Goal: Task Accomplishment & Management: Use online tool/utility

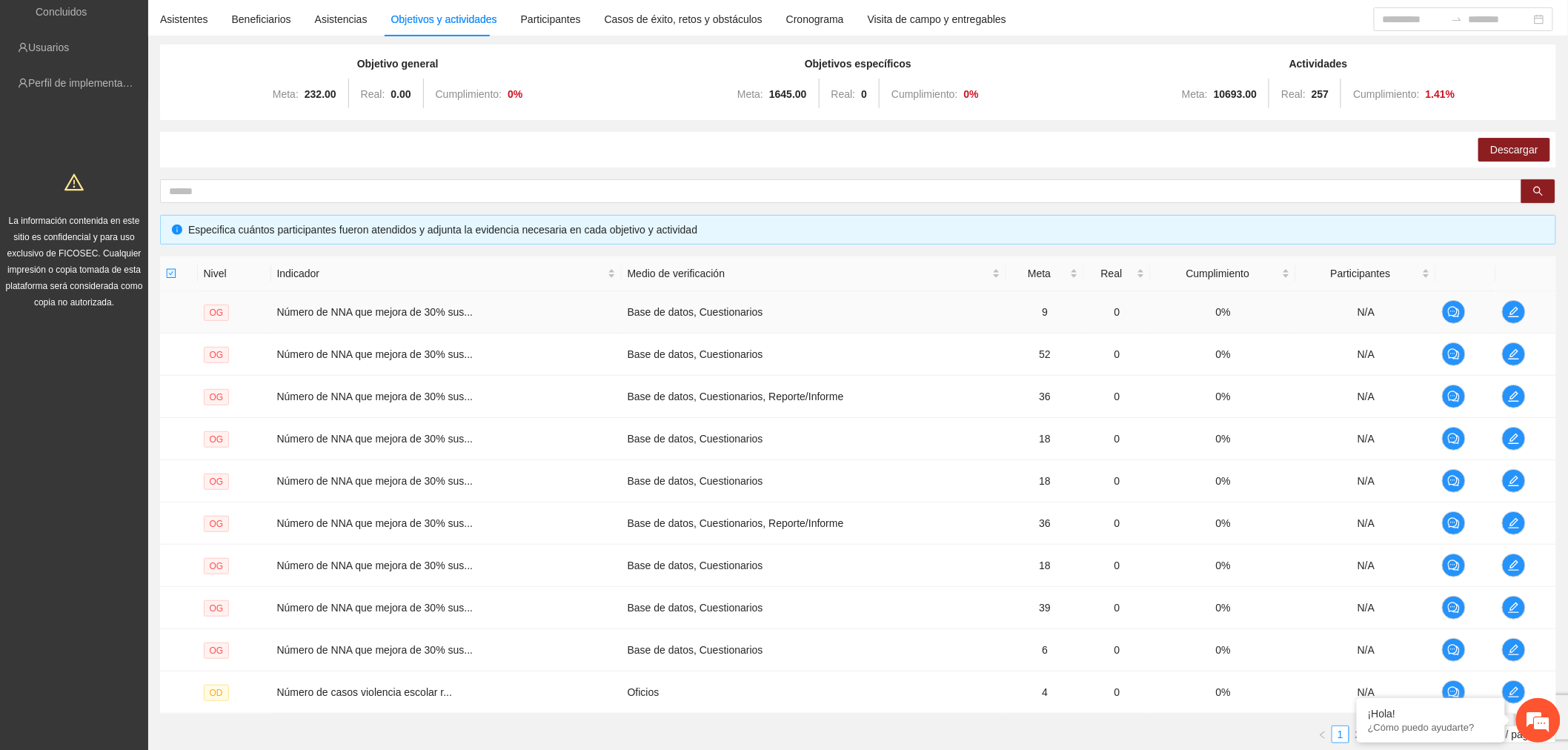
scroll to position [218, 0]
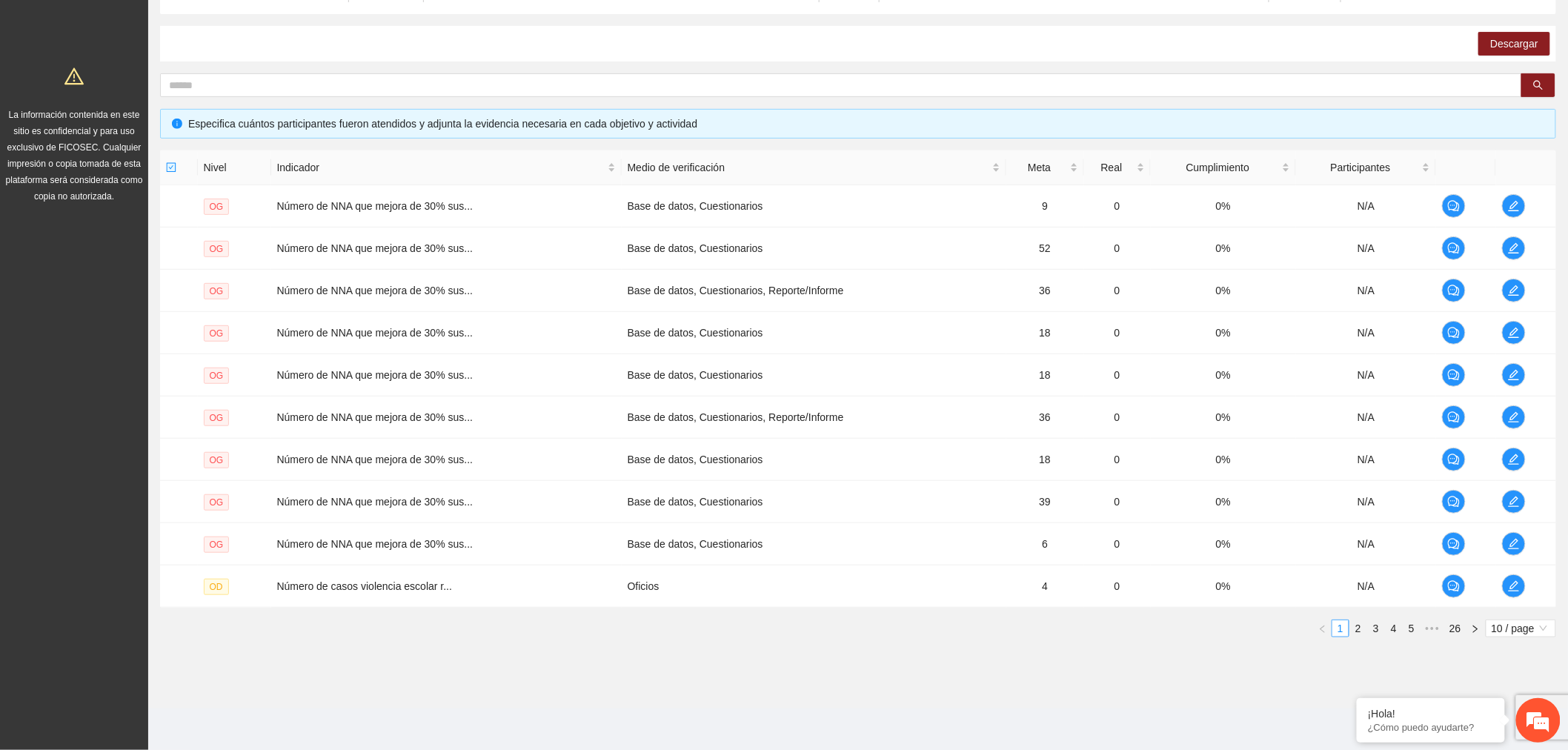
click at [1512, 620] on span "10 / page" at bounding box center [1520, 629] width 58 height 16
click at [1510, 729] on div "100 / page" at bounding box center [1521, 725] width 53 height 16
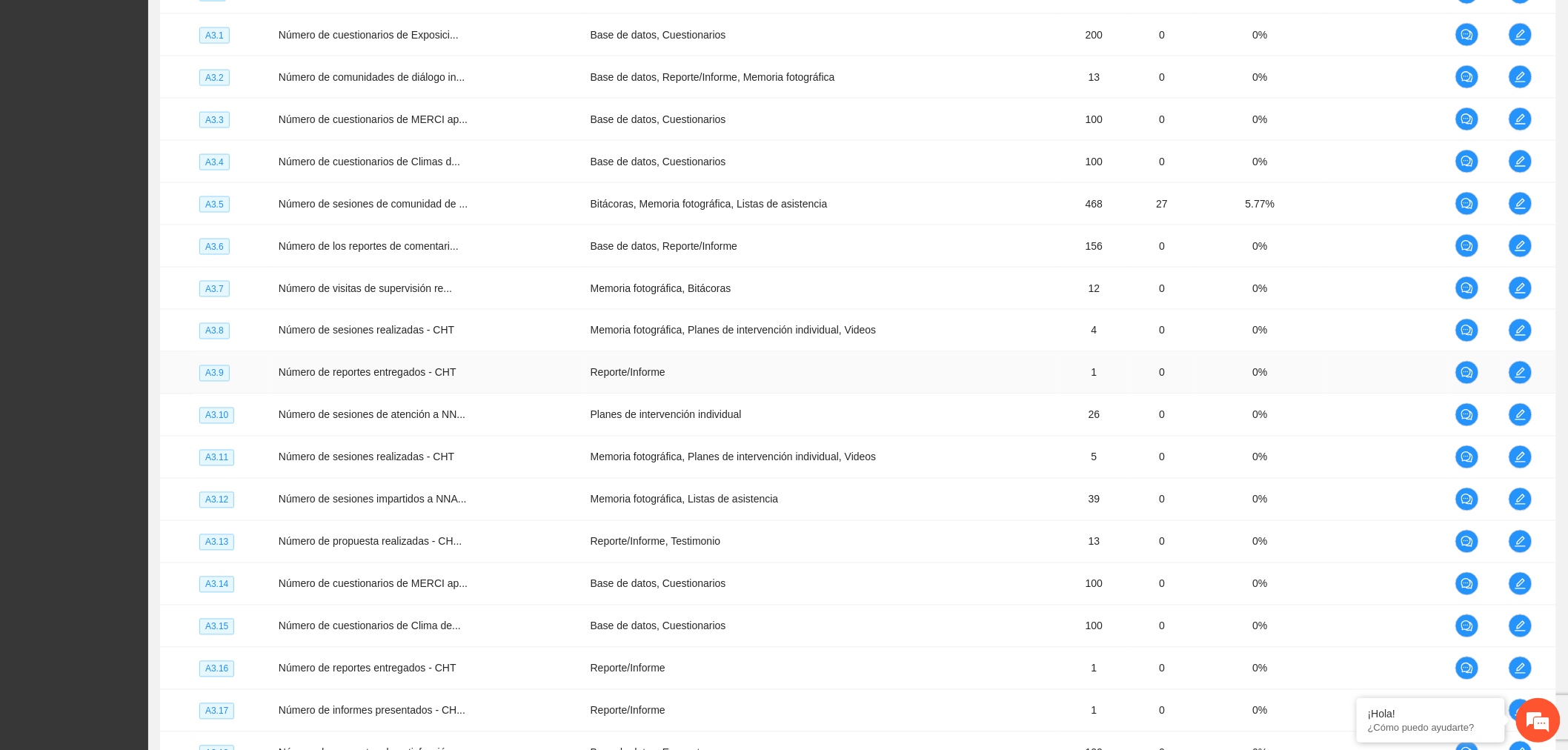
scroll to position [3099, 0]
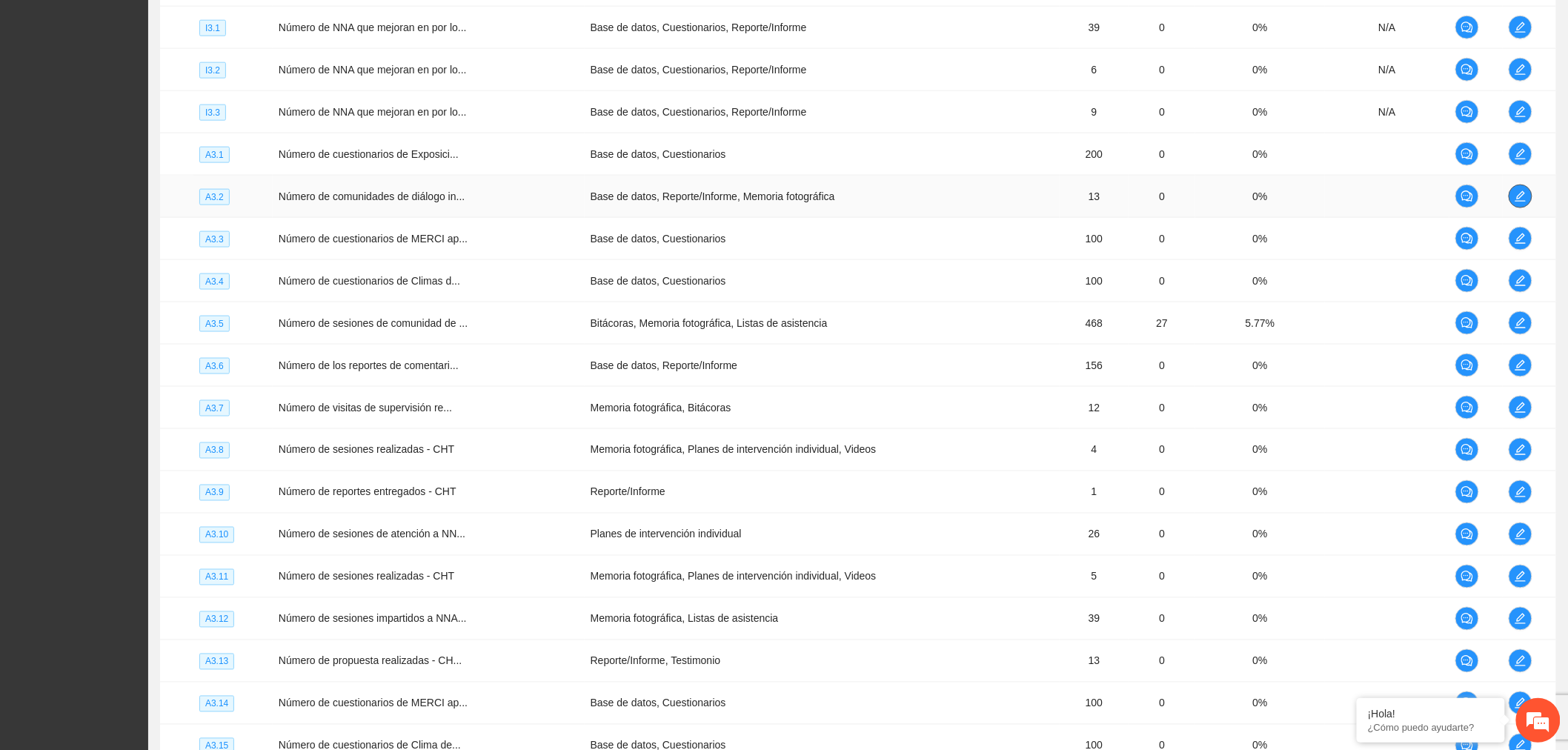
click at [1524, 202] on icon "edit" at bounding box center [1520, 196] width 11 height 11
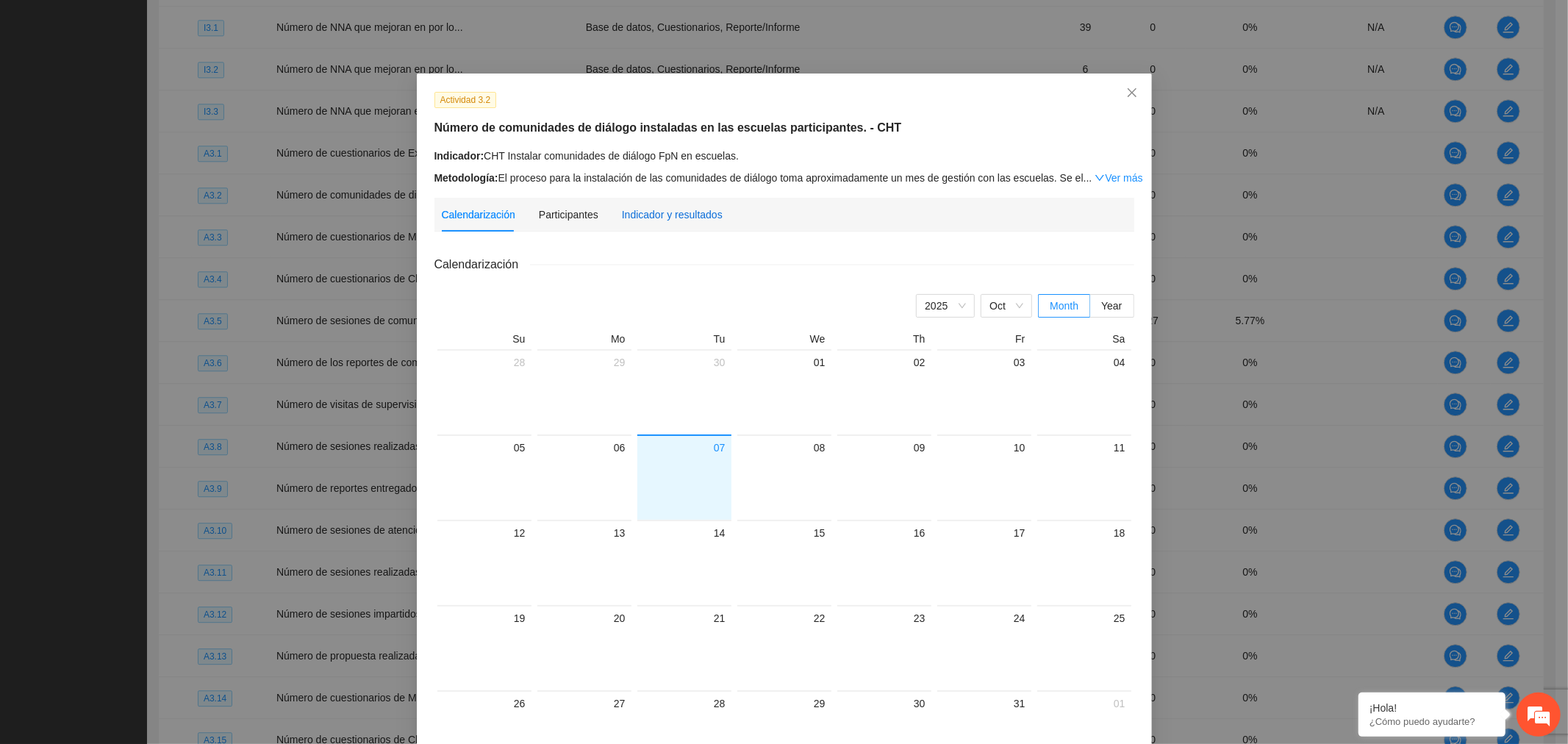
click at [690, 215] on div "Indicador y resultados" at bounding box center [673, 215] width 101 height 16
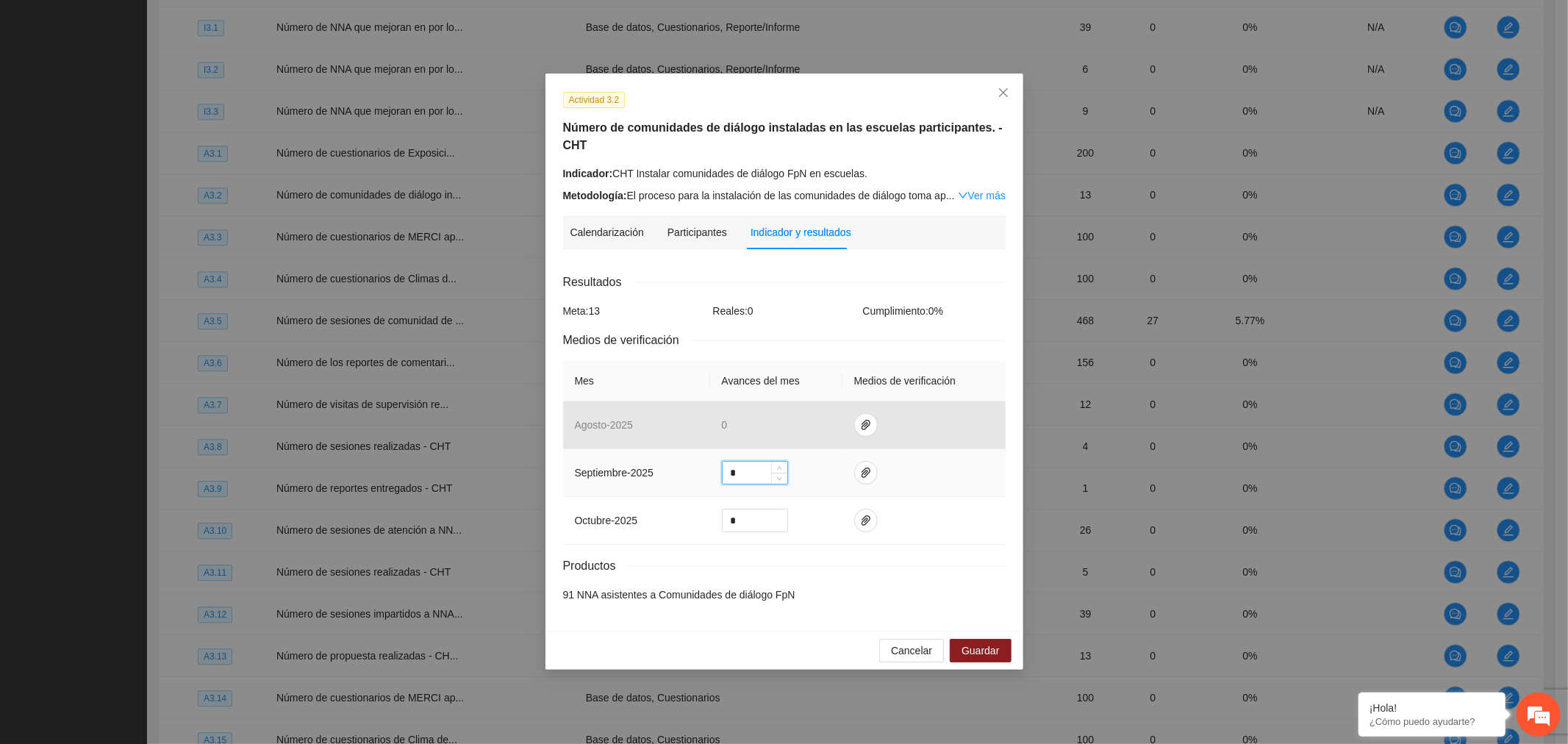
click at [758, 462] on input "*" at bounding box center [754, 472] width 64 height 22
type input "**"
click at [863, 467] on icon "paper-clip" at bounding box center [866, 472] width 9 height 11
click at [860, 409] on span "Adjuntar documento" at bounding box center [826, 409] width 92 height 16
click at [978, 642] on span "Guardar" at bounding box center [981, 650] width 37 height 16
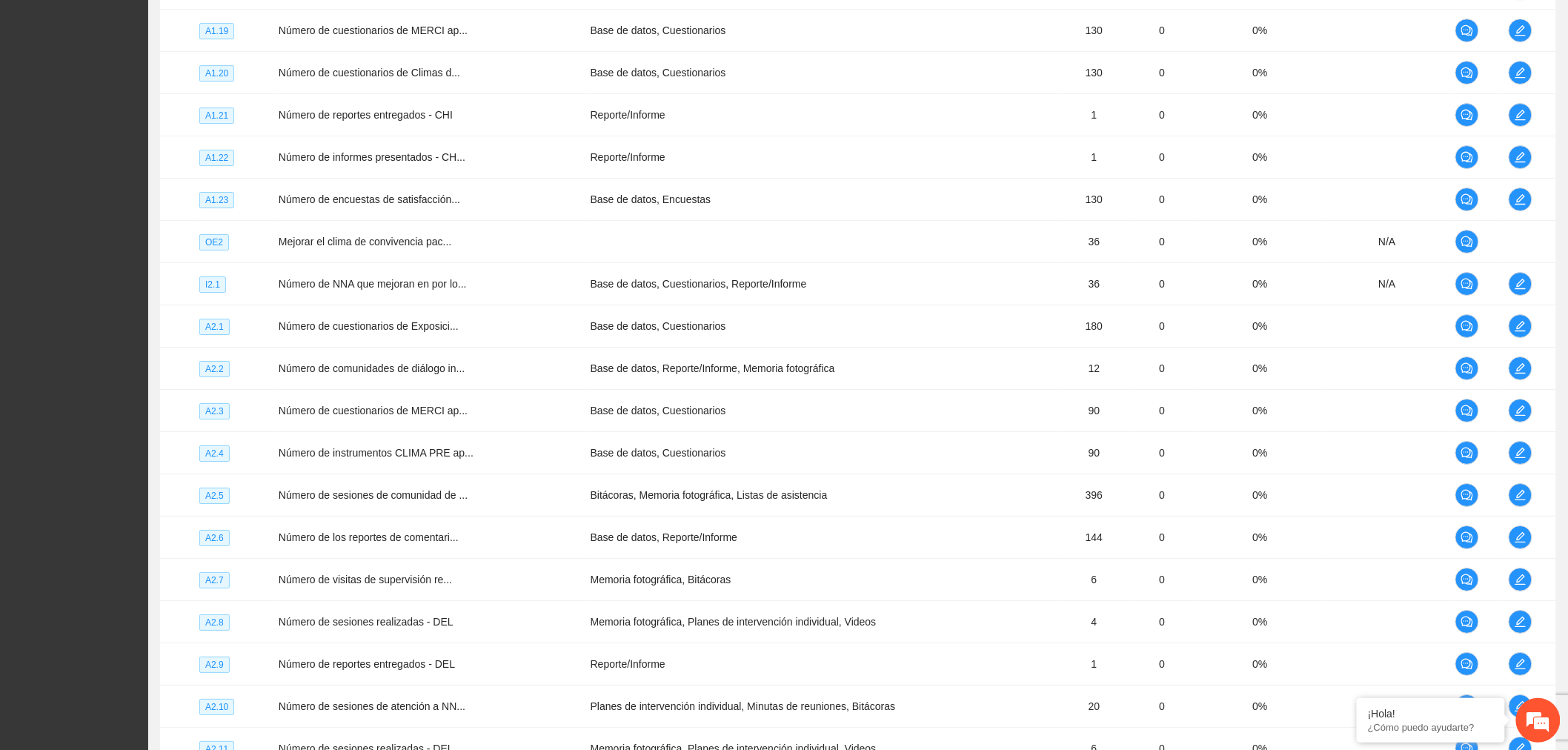
scroll to position [1864, 0]
